Goal: Information Seeking & Learning: Learn about a topic

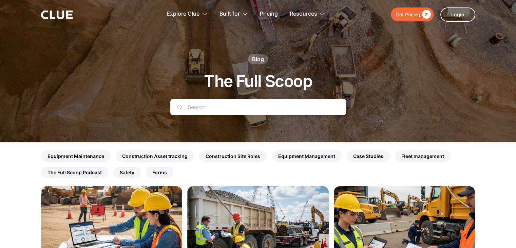
click at [290, 106] on input "Search" at bounding box center [258, 107] width 176 height 16
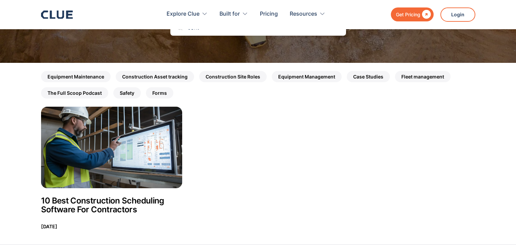
scroll to position [136, 0]
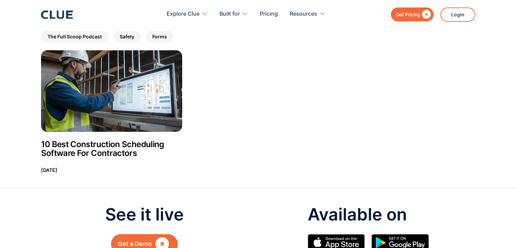
type input "cont"
click at [111, 147] on h2 "10 Best Construction Scheduling Software For Contractors" at bounding box center [111, 149] width 141 height 18
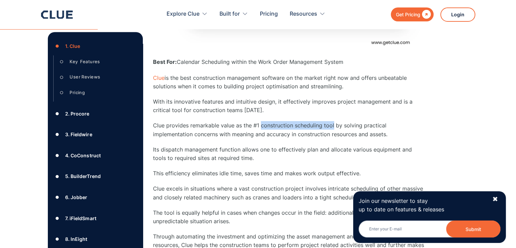
drag, startPoint x: 260, startPoint y: 115, endPoint x: 332, endPoint y: 116, distance: 72.2
click at [332, 121] on p "Clue provides remarkable value as the #1 construction scheduling tool by solvin…" at bounding box center [288, 129] width 271 height 17
click at [282, 125] on p "Clue provides remarkable value as the #1 construction scheduling tool by solvin…" at bounding box center [288, 129] width 271 height 17
drag, startPoint x: 253, startPoint y: 116, endPoint x: 332, endPoint y: 116, distance: 79.3
click at [332, 121] on p "Clue provides remarkable value as the #1 construction scheduling tool by solvin…" at bounding box center [288, 129] width 271 height 17
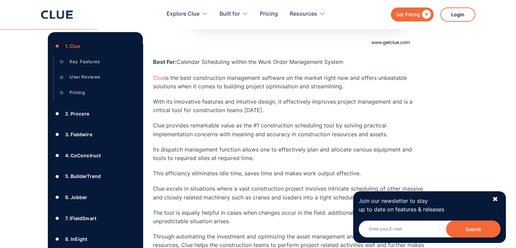
click at [351, 73] on p "Clue is the best construction management software on the market right now and o…" at bounding box center [288, 81] width 271 height 17
